Goal: Find specific page/section: Find specific page/section

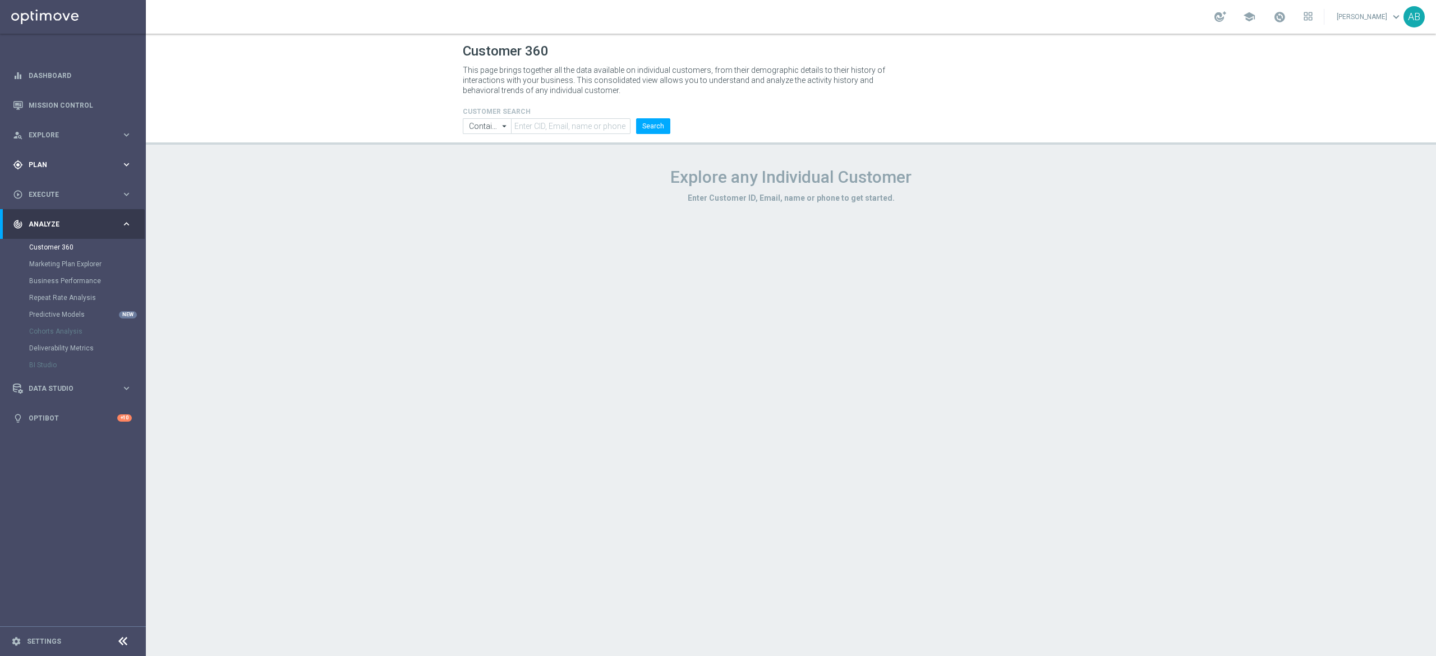
click at [55, 165] on span "Plan" at bounding box center [75, 164] width 93 height 7
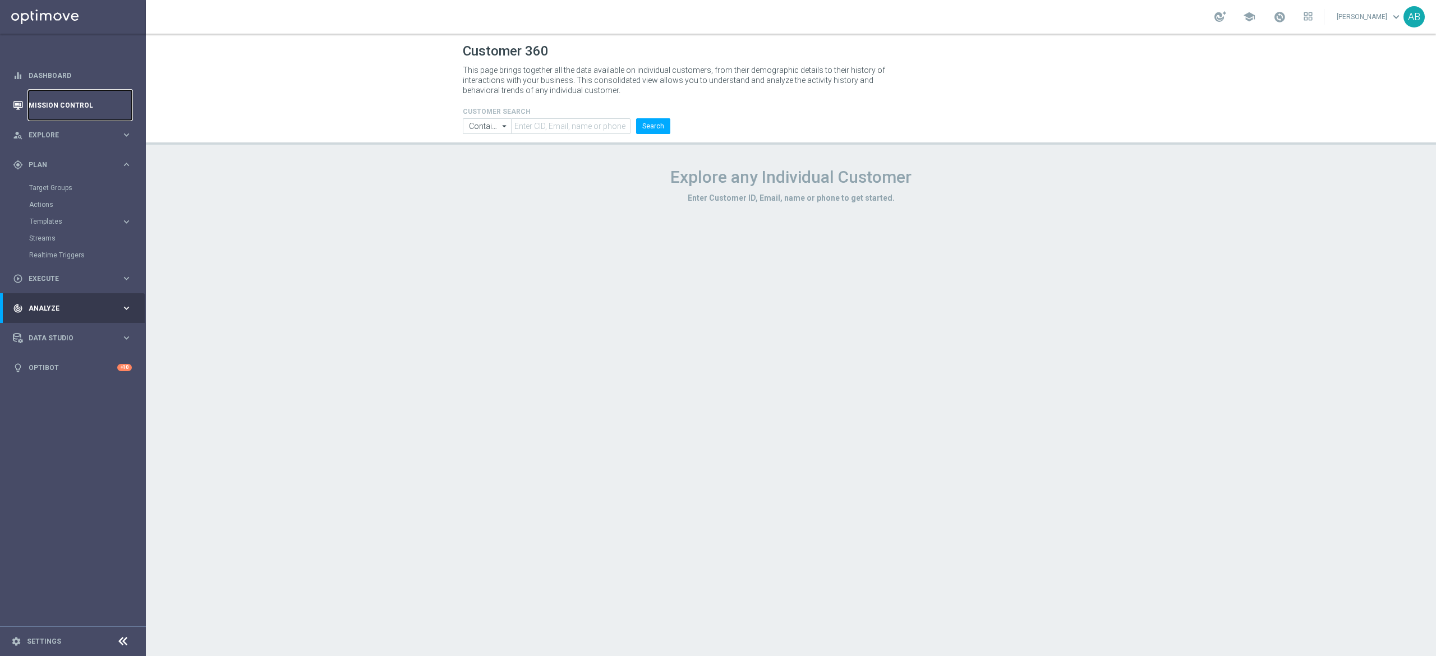
click at [65, 107] on link "Mission Control" at bounding box center [80, 105] width 103 height 30
click at [72, 100] on link "Mission Control" at bounding box center [80, 105] width 103 height 30
click at [40, 111] on link "Mission Control" at bounding box center [80, 105] width 103 height 30
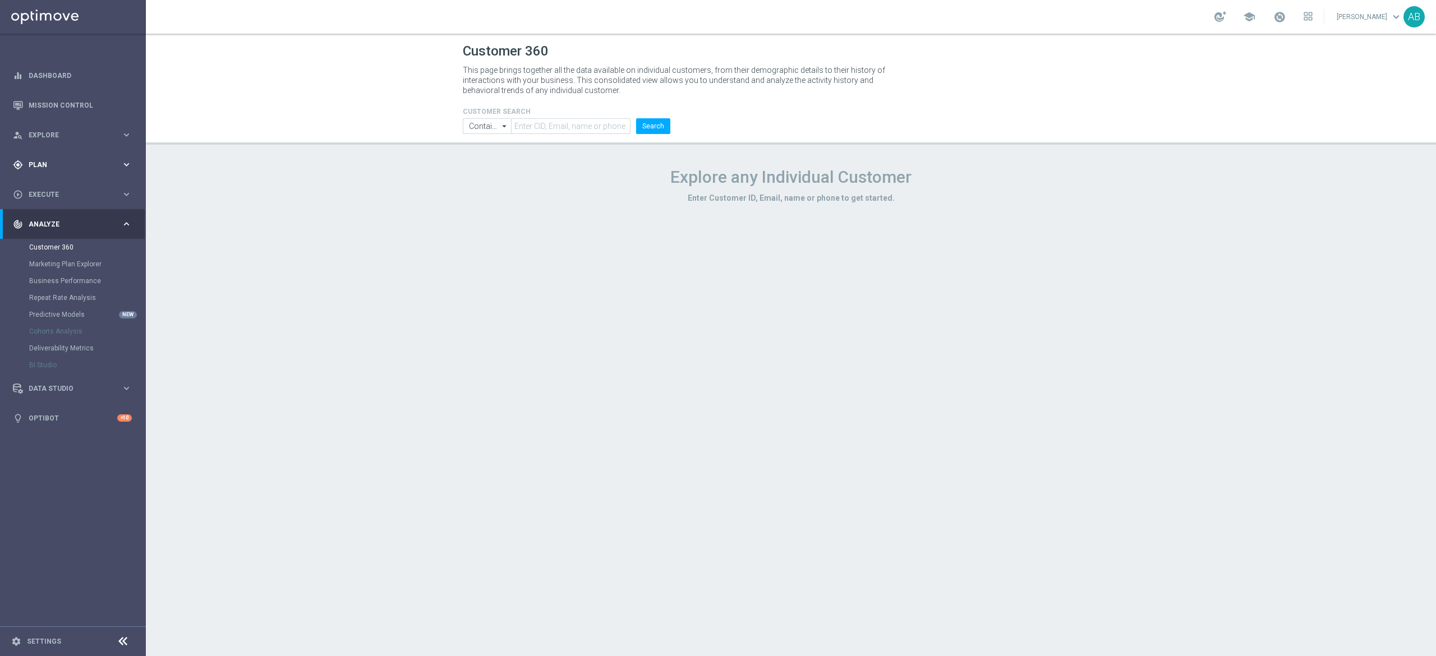
click at [61, 172] on div "gps_fixed Plan keyboard_arrow_right" at bounding box center [72, 165] width 145 height 30
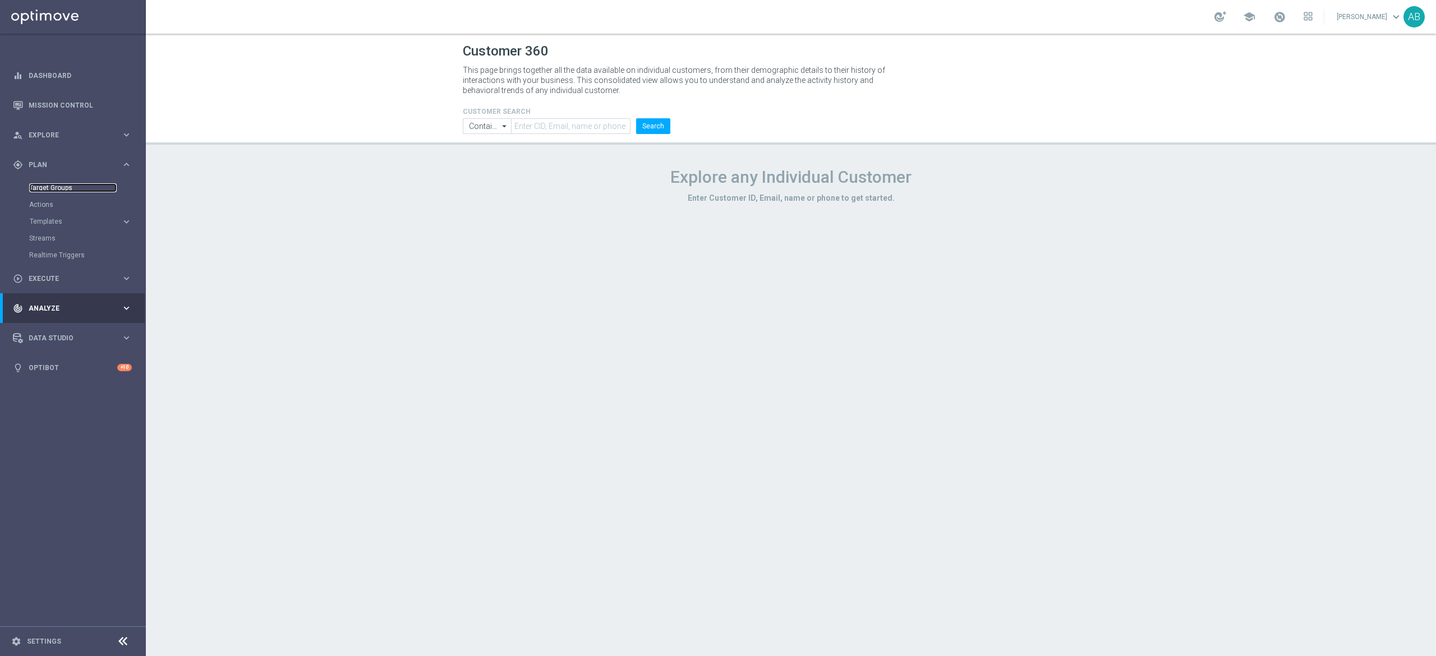
click at [55, 190] on link "Target Groups" at bounding box center [72, 187] width 87 height 9
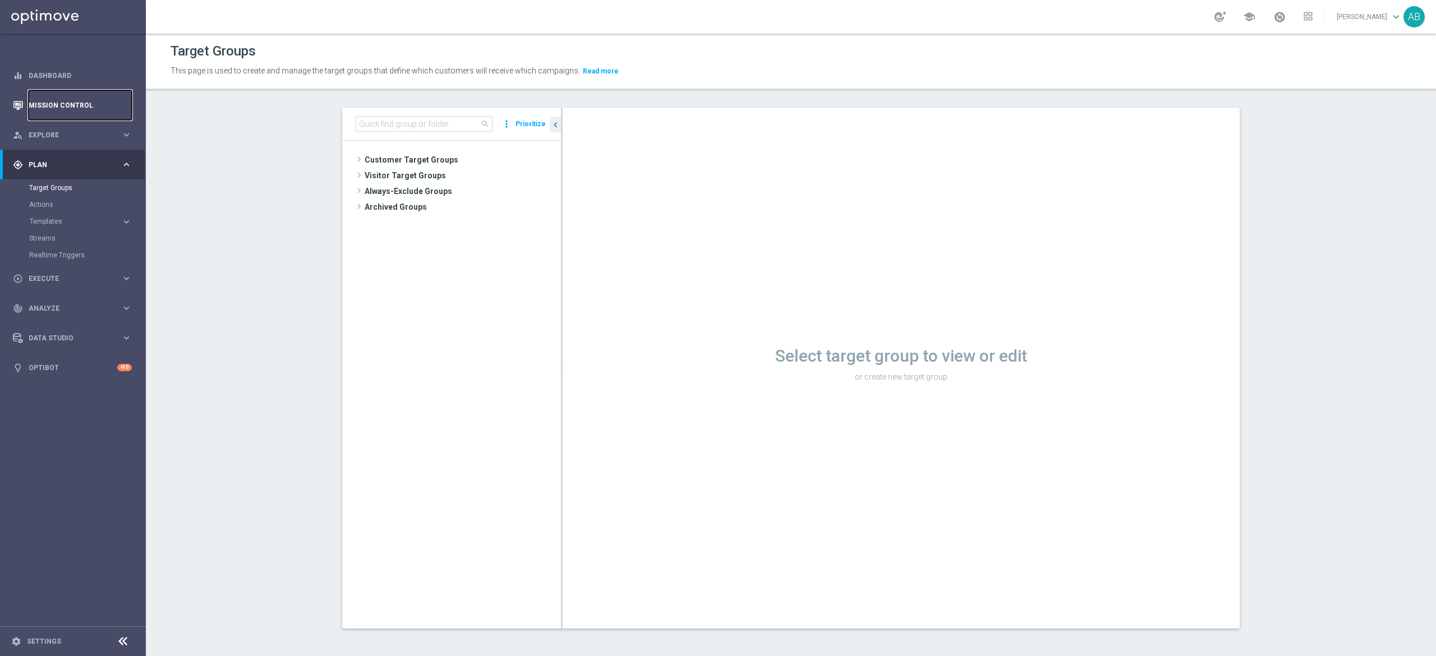
click at [71, 116] on link "Mission Control" at bounding box center [80, 105] width 103 height 30
